Goal: Task Accomplishment & Management: Manage account settings

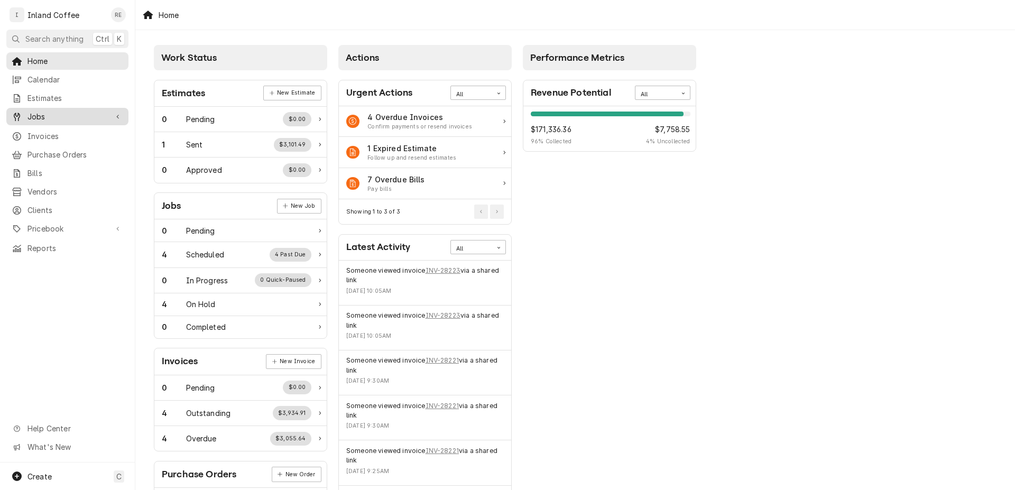
click at [53, 114] on span "Jobs" at bounding box center [67, 116] width 80 height 11
click at [45, 126] on link "Jobs" at bounding box center [67, 134] width 122 height 17
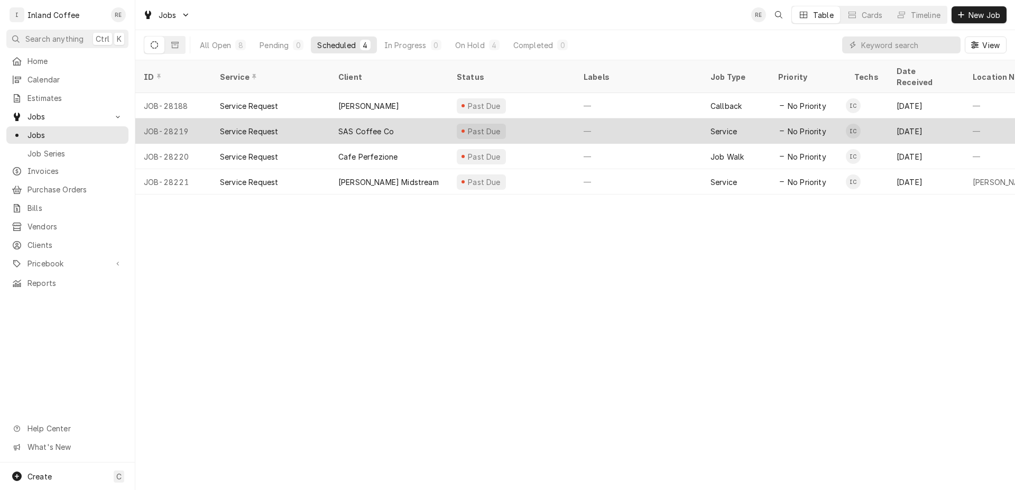
click at [368, 126] on div "SAS Coffee Co" at bounding box center [365, 131] width 55 height 11
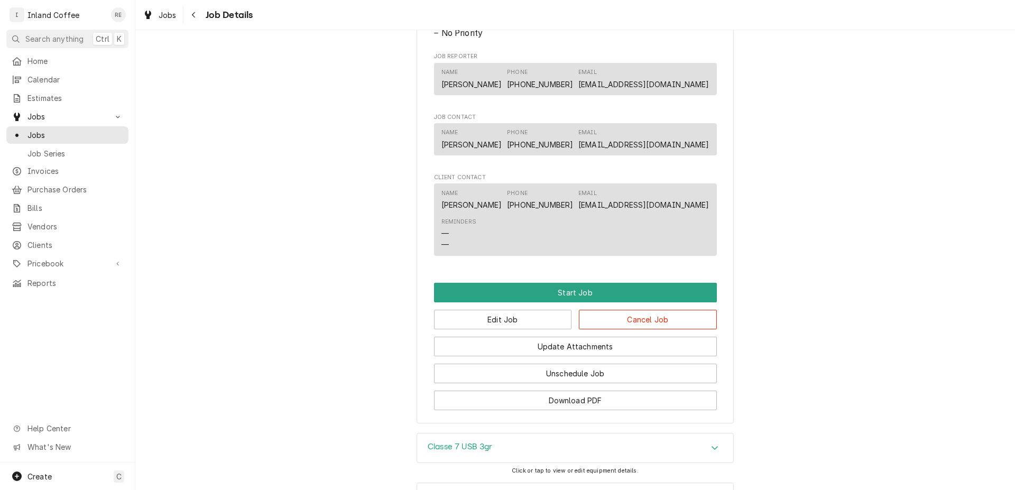
scroll to position [689, 0]
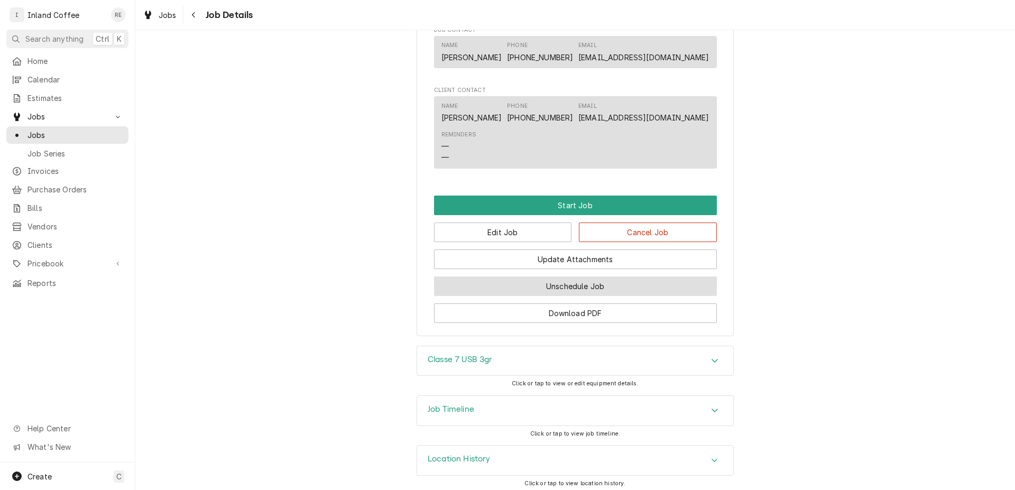
click at [605, 296] on button "Unschedule Job" at bounding box center [575, 286] width 283 height 20
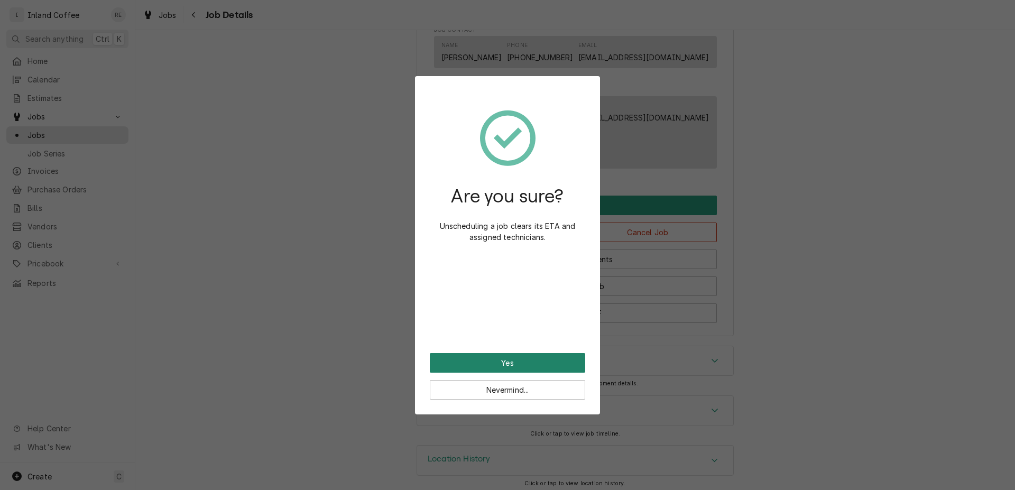
click at [526, 366] on button "Yes" at bounding box center [507, 363] width 155 height 20
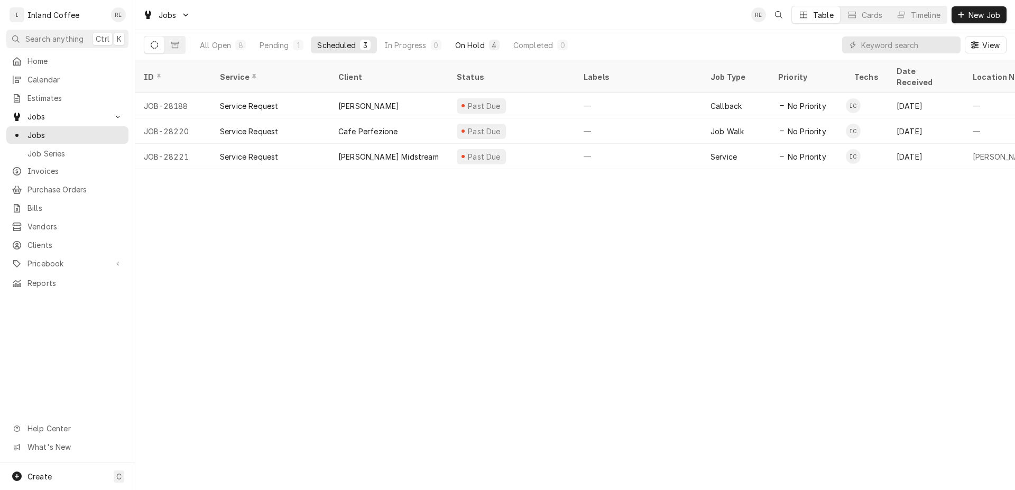
click at [475, 47] on div "On Hold" at bounding box center [470, 45] width 30 height 11
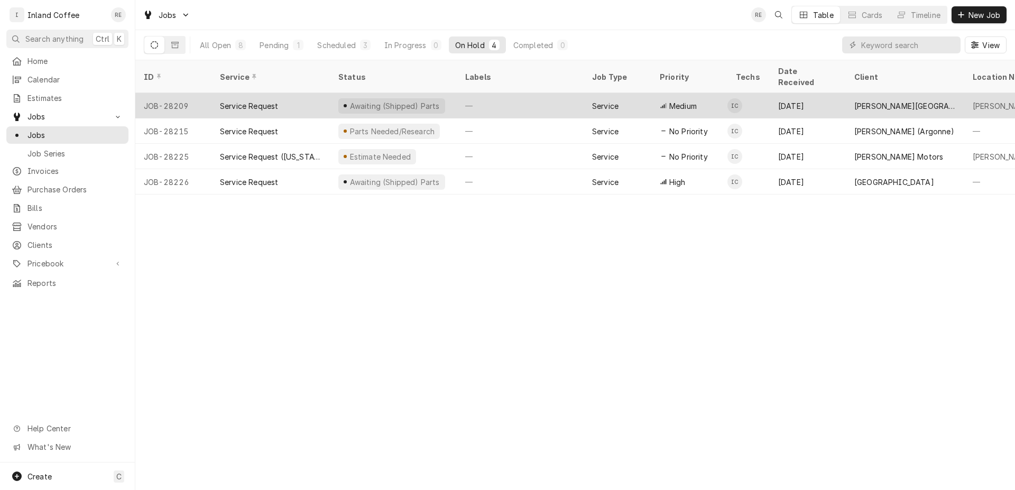
click at [265, 100] on div "Service Request" at bounding box center [249, 105] width 58 height 11
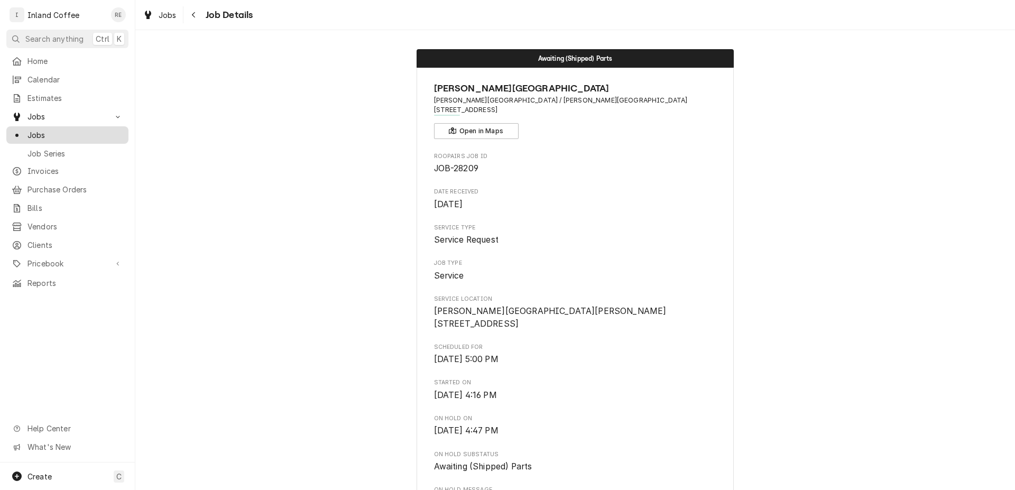
click at [60, 129] on span "Jobs" at bounding box center [75, 134] width 96 height 11
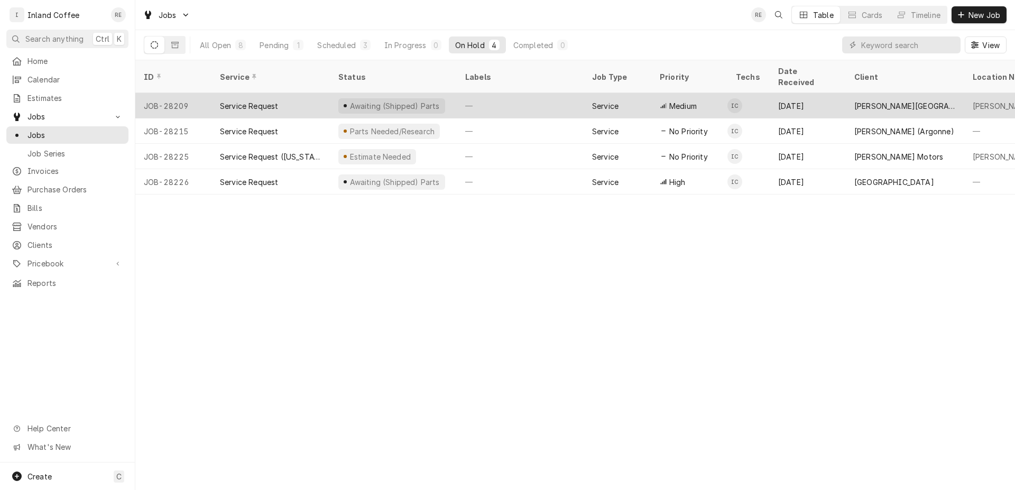
click at [395, 100] on div "Awaiting (Shipped) Parts" at bounding box center [394, 105] width 92 height 11
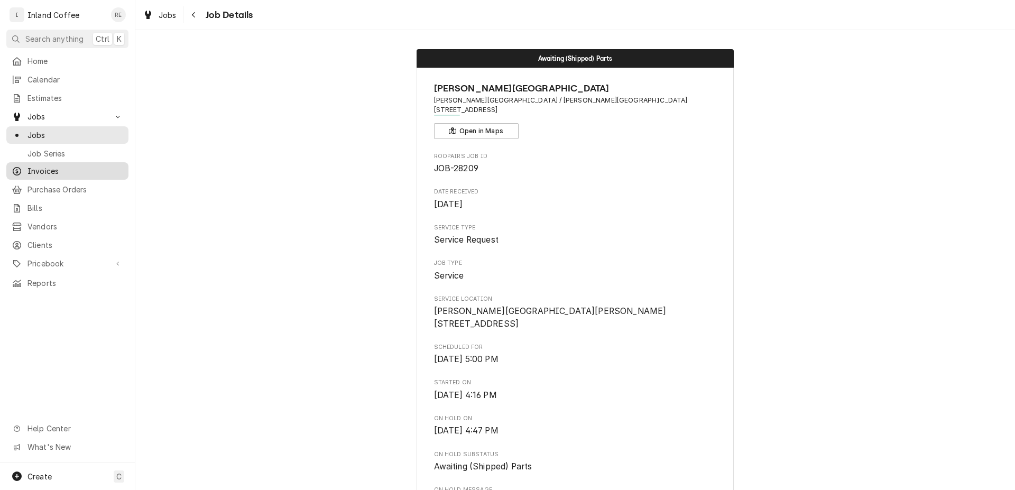
click at [32, 168] on span "Invoices" at bounding box center [75, 170] width 96 height 11
